Goal: Task Accomplishment & Management: Use online tool/utility

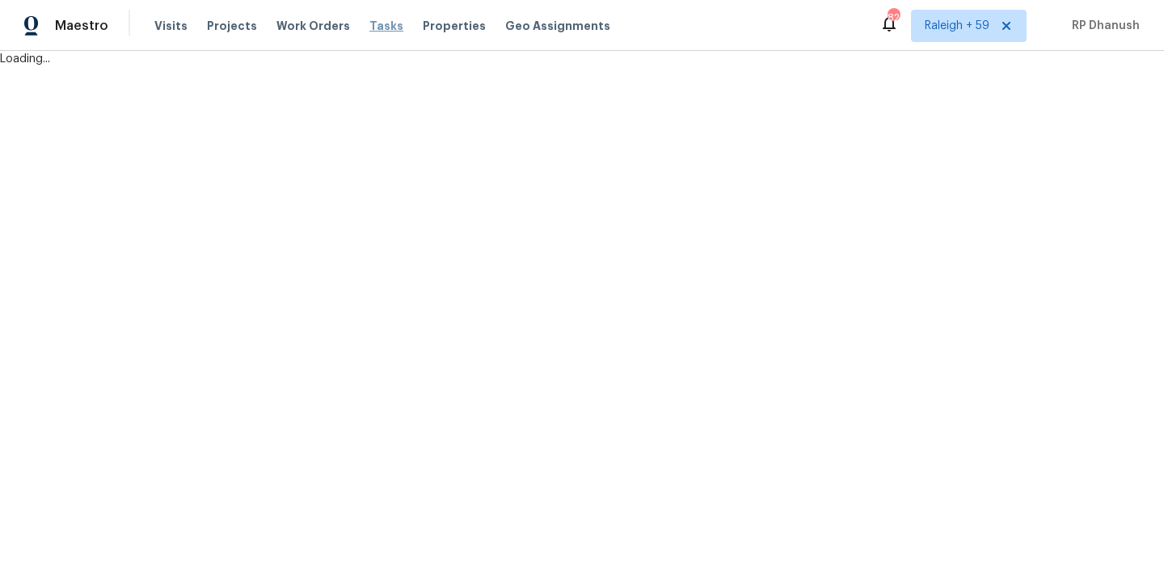
click at [371, 27] on div "Maestro Visits Projects Work Orders Tasks Properties Geo Assignments 828 [GEOGR…" at bounding box center [582, 33] width 1164 height 67
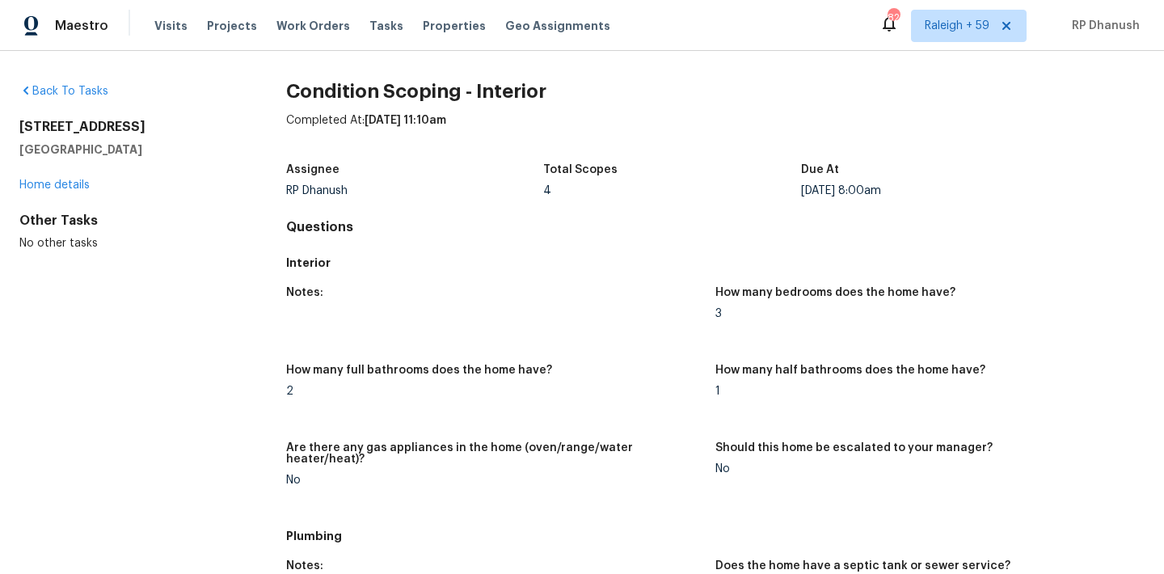
click at [373, 19] on div "Tasks" at bounding box center [386, 26] width 34 height 17
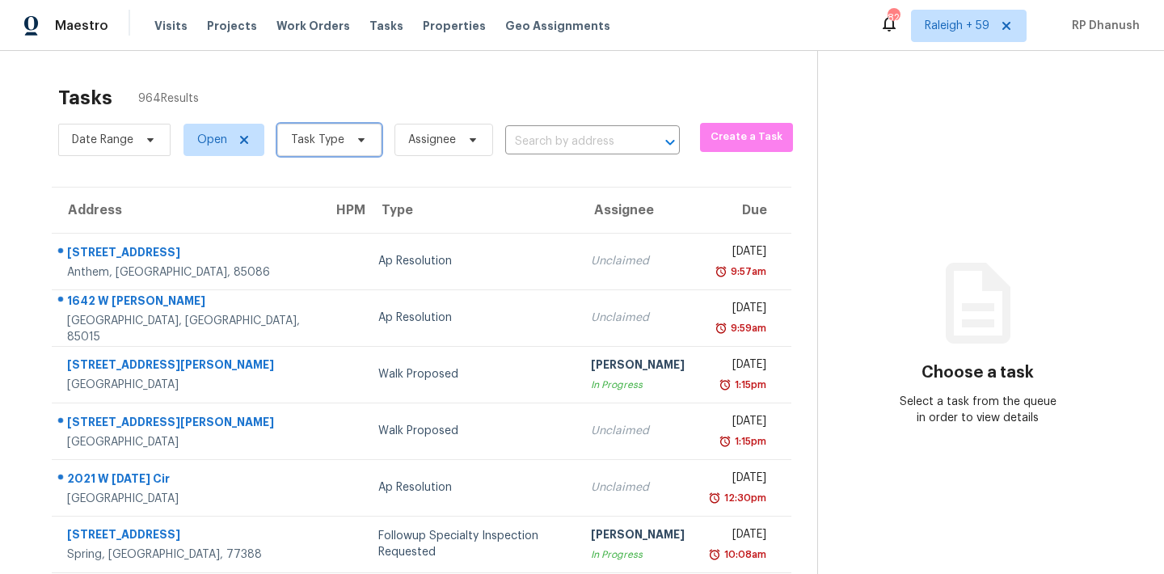
click at [336, 145] on span "Task Type" at bounding box center [317, 140] width 53 height 16
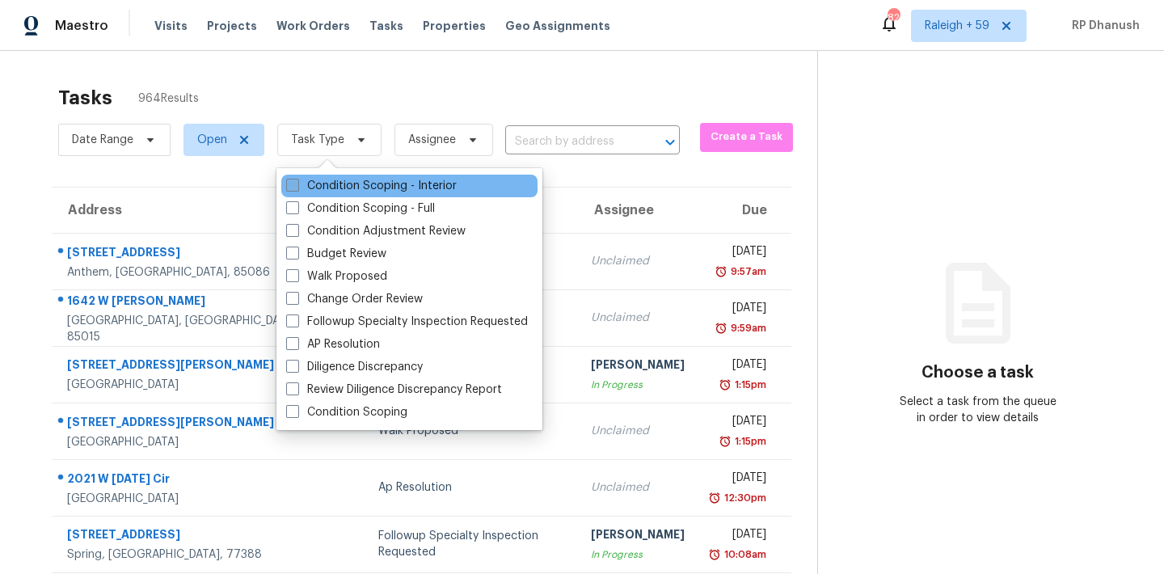
click at [330, 178] on label "Condition Scoping - Interior" at bounding box center [371, 186] width 171 height 16
click at [297, 178] on input "Condition Scoping - Interior" at bounding box center [291, 183] width 11 height 11
checkbox input "true"
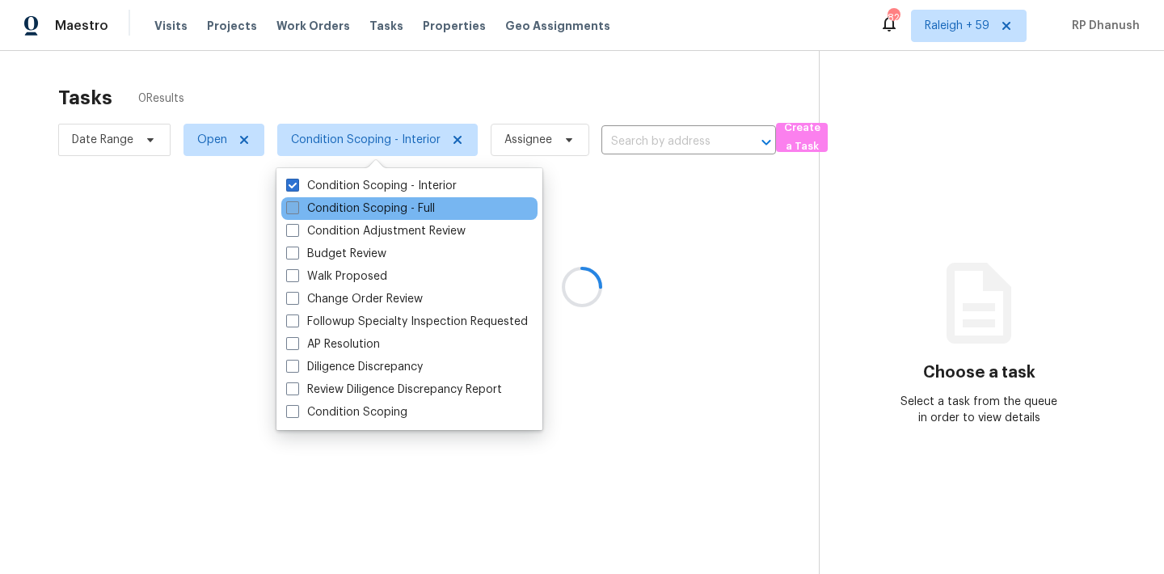
click at [329, 209] on label "Condition Scoping - Full" at bounding box center [360, 208] width 149 height 16
click at [297, 209] on input "Condition Scoping - Full" at bounding box center [291, 205] width 11 height 11
checkbox input "true"
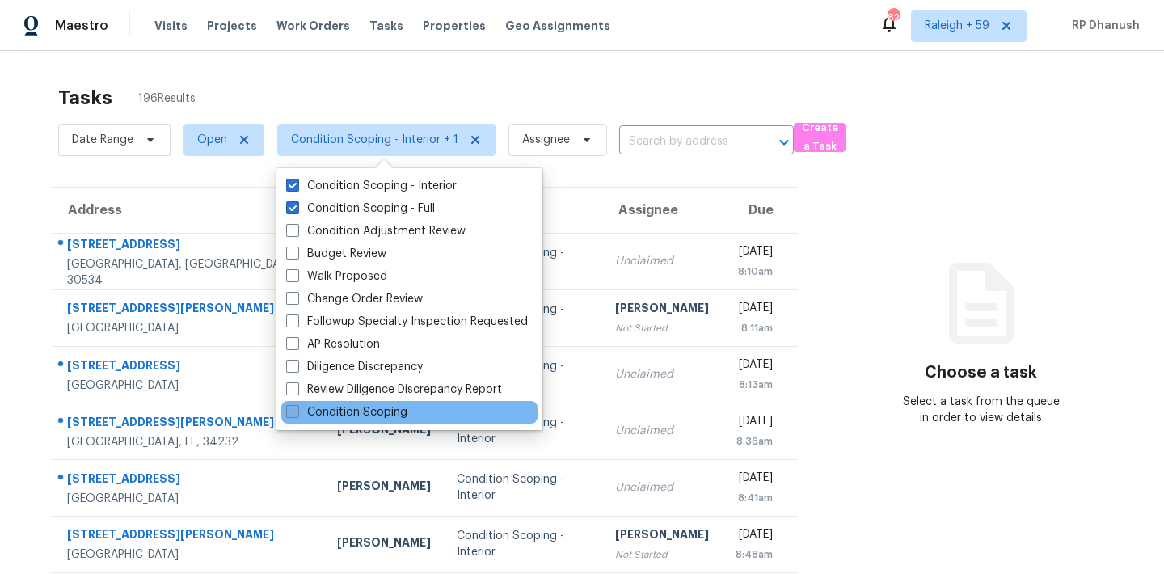
click at [357, 407] on label "Condition Scoping" at bounding box center [346, 412] width 121 height 16
click at [297, 407] on input "Condition Scoping" at bounding box center [291, 409] width 11 height 11
checkbox input "true"
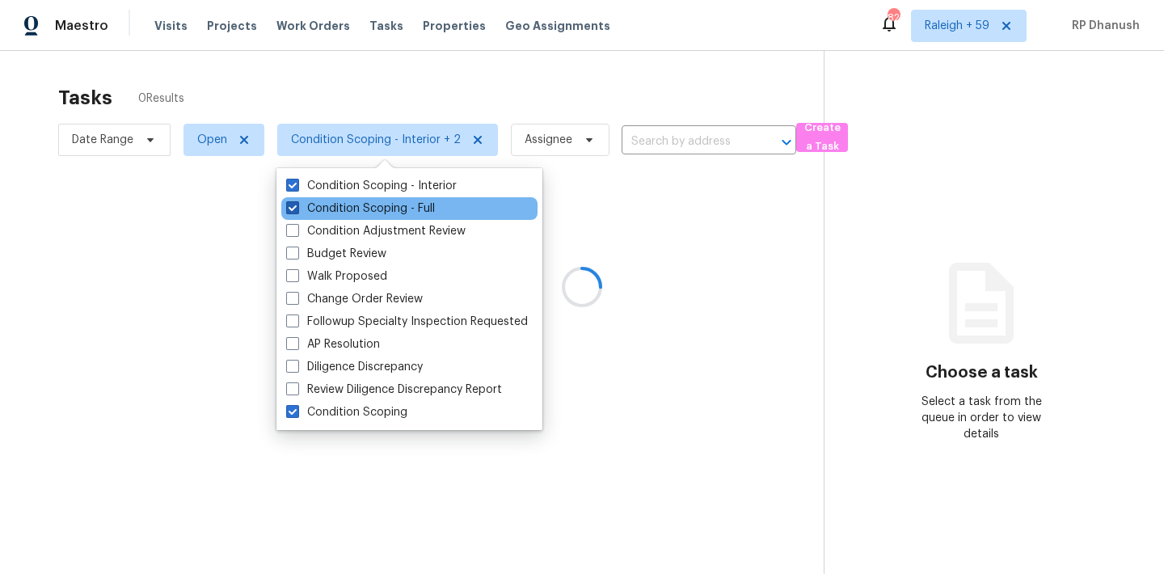
click at [327, 209] on label "Condition Scoping - Full" at bounding box center [360, 208] width 149 height 16
click at [297, 209] on input "Condition Scoping - Full" at bounding box center [291, 205] width 11 height 11
checkbox input "false"
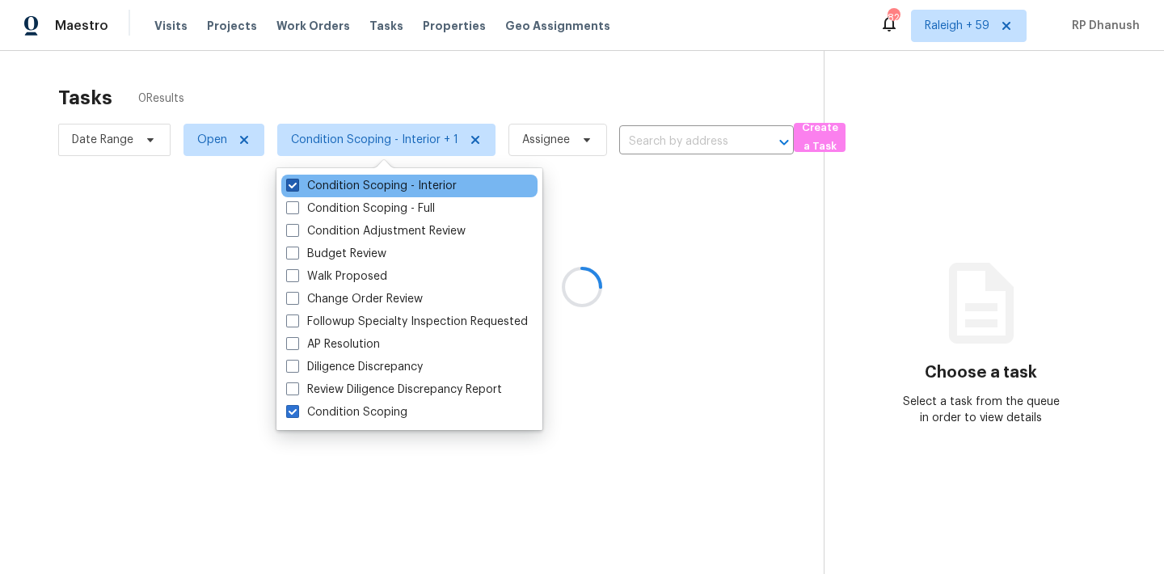
click at [335, 179] on label "Condition Scoping - Interior" at bounding box center [371, 186] width 171 height 16
click at [297, 179] on input "Condition Scoping - Interior" at bounding box center [291, 183] width 11 height 11
checkbox input "false"
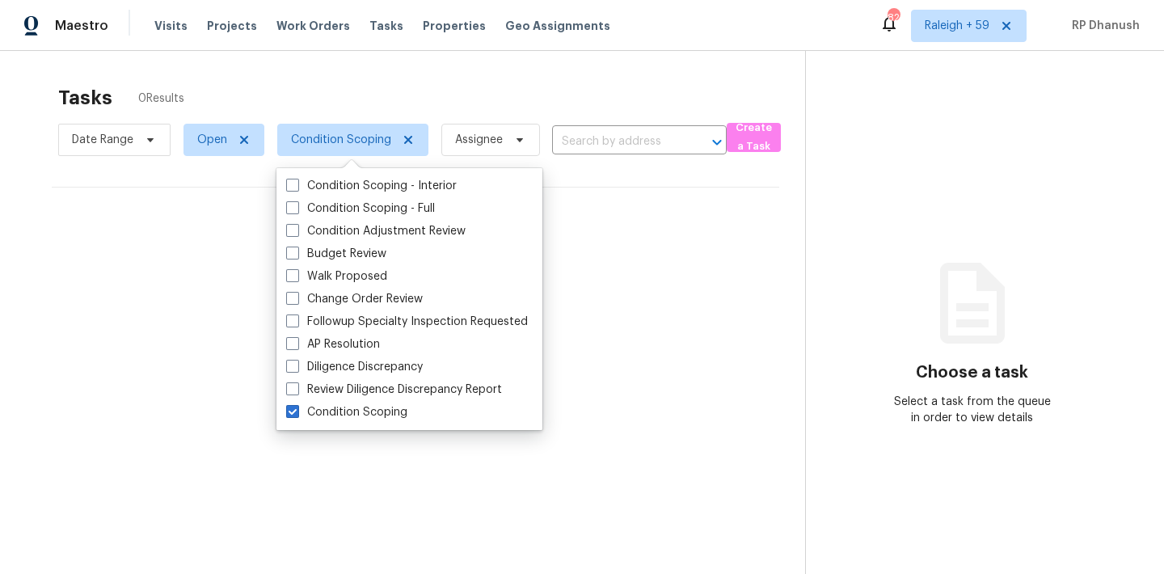
click at [654, 331] on section "Tasks 0 Results Date Range Open Condition Scoping Assignee ​ Create a Task No t…" at bounding box center [415, 351] width 779 height 548
